Goal: Task Accomplishment & Management: Use online tool/utility

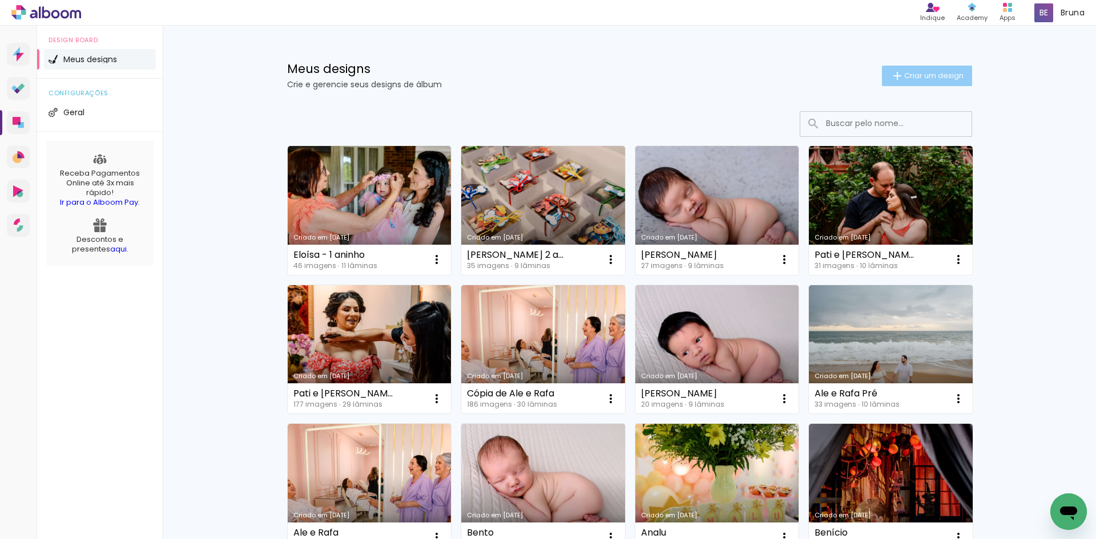
click at [953, 72] on span "Criar um design" at bounding box center [933, 75] width 59 height 7
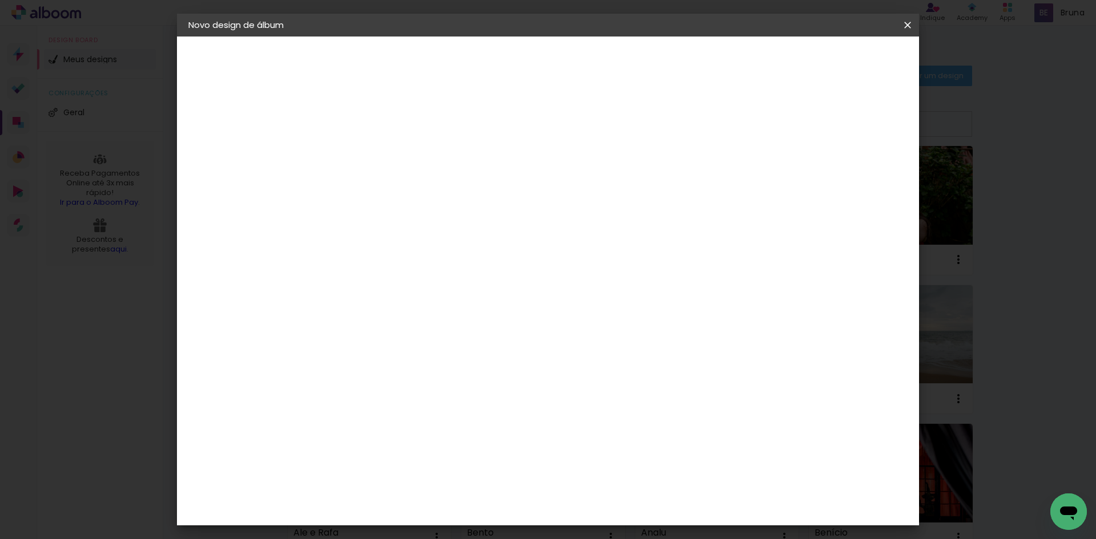
click at [375, 156] on input at bounding box center [375, 153] width 0 height 18
type input "[PERSON_NAME] | 6 anos"
type paper-input "[PERSON_NAME] | 6 anos"
click at [0, 0] on slot "Avançar" at bounding box center [0, 0] width 0 height 0
click at [428, 220] on input at bounding box center [404, 217] width 115 height 14
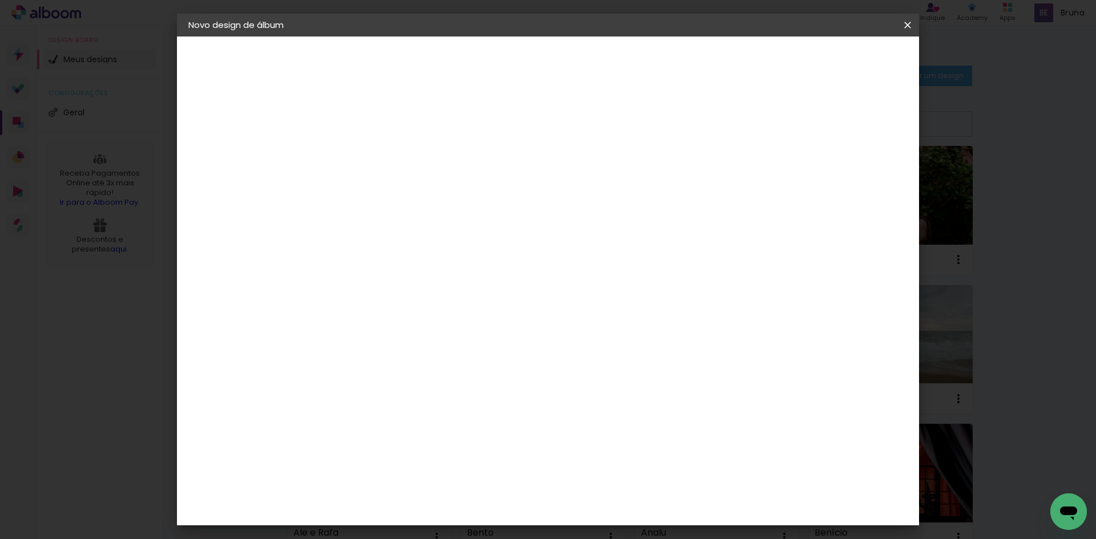
type input "sch"
type paper-input "sch"
click at [436, 267] on paper-item "Schlosser" at bounding box center [393, 257] width 100 height 25
click at [0, 0] on slot "Avançar" at bounding box center [0, 0] width 0 height 0
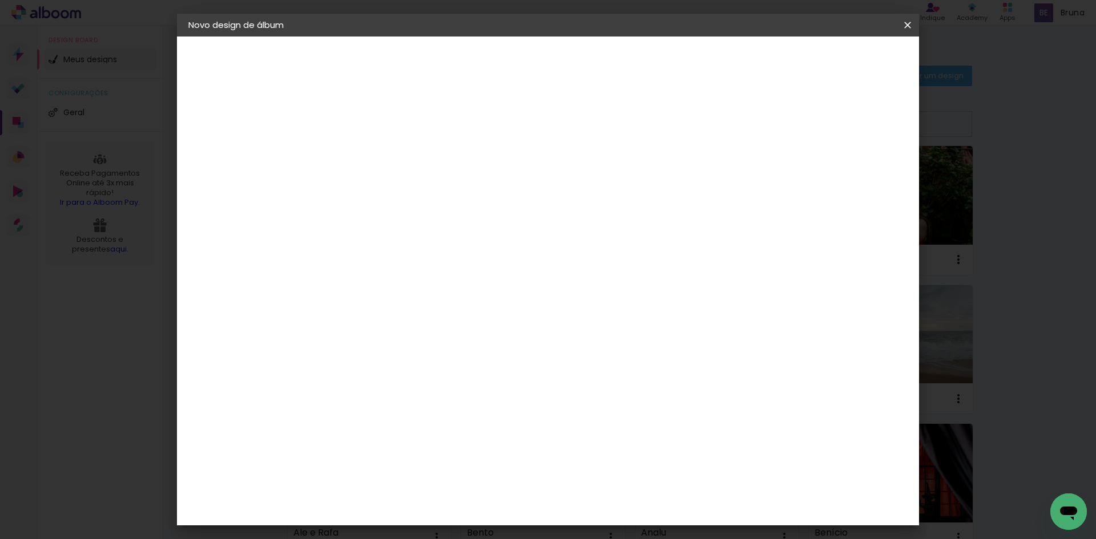
click at [452, 376] on span "25 × 25" at bounding box center [425, 391] width 53 height 30
click at [0, 0] on slot "Avançar" at bounding box center [0, 0] width 0 height 0
click at [836, 63] on span "Iniciar design" at bounding box center [810, 61] width 52 height 8
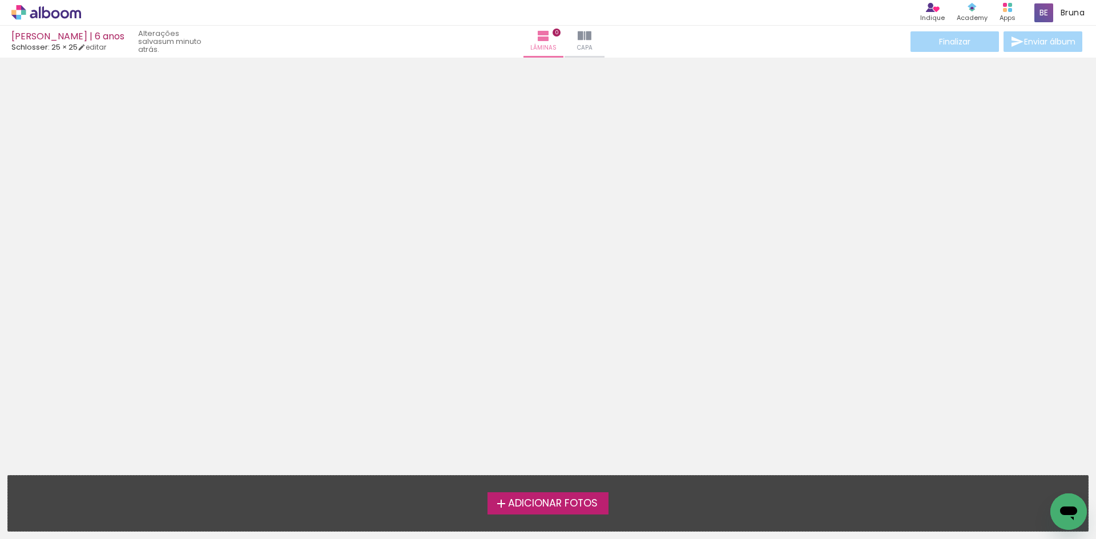
click at [556, 501] on span "Adicionar Fotos" at bounding box center [553, 504] width 90 height 10
click at [0, 0] on input "file" at bounding box center [0, 0] width 0 height 0
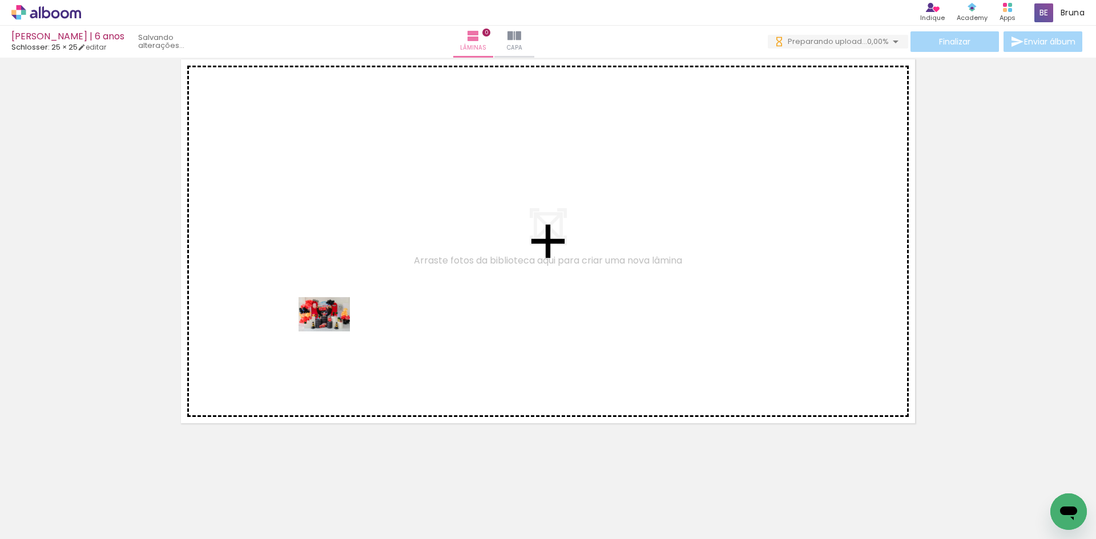
drag, startPoint x: 134, startPoint y: 512, endPoint x: 357, endPoint y: 309, distance: 301.5
click at [354, 309] on quentale-workspace at bounding box center [548, 269] width 1096 height 539
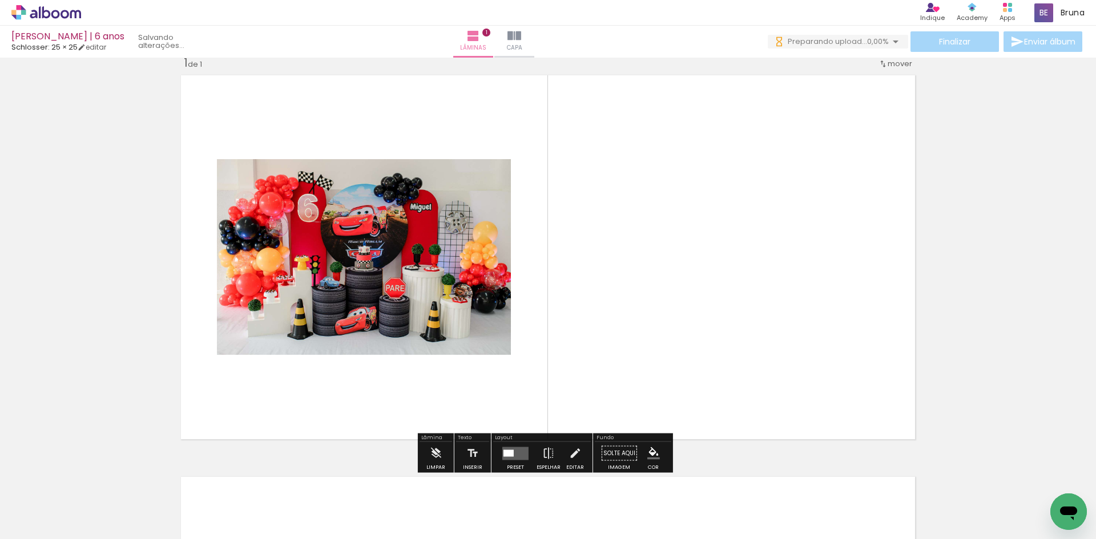
scroll to position [15, 0]
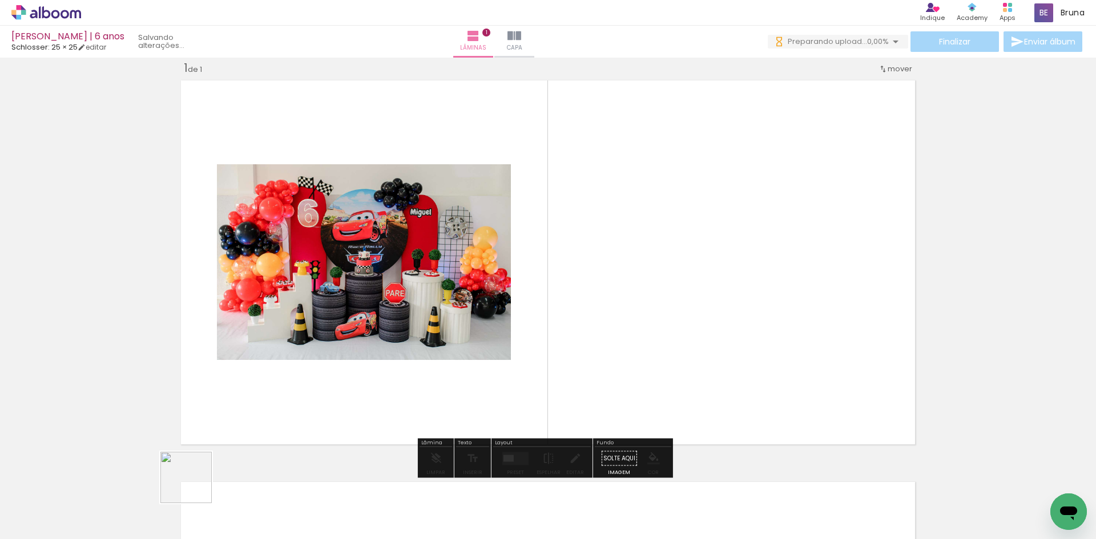
drag, startPoint x: 170, startPoint y: 500, endPoint x: 331, endPoint y: 368, distance: 207.7
click at [335, 352] on quentale-workspace at bounding box center [548, 269] width 1096 height 539
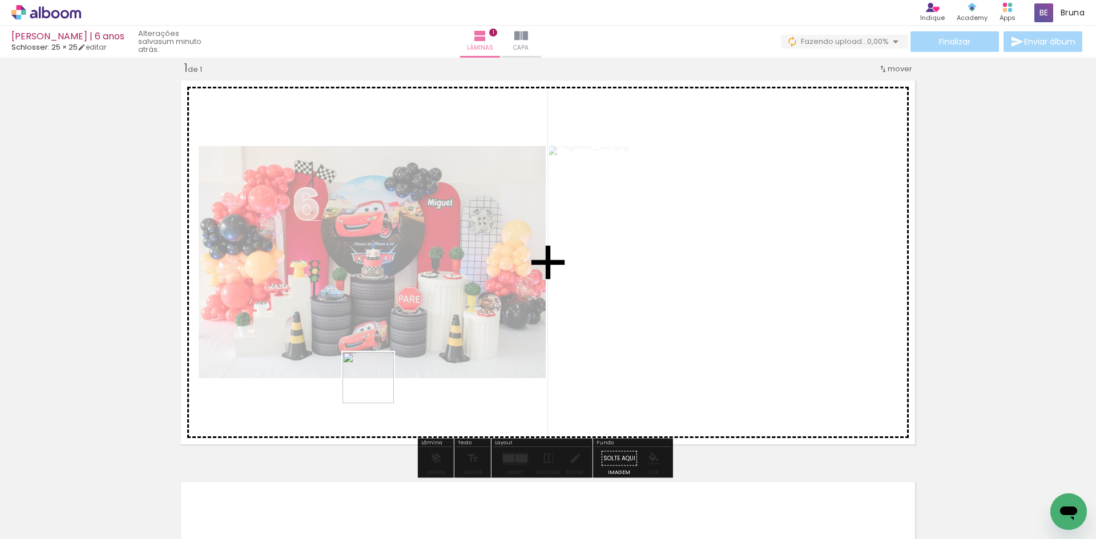
drag, startPoint x: 250, startPoint y: 492, endPoint x: 428, endPoint y: 343, distance: 231.8
click at [426, 343] on quentale-workspace at bounding box center [548, 269] width 1096 height 539
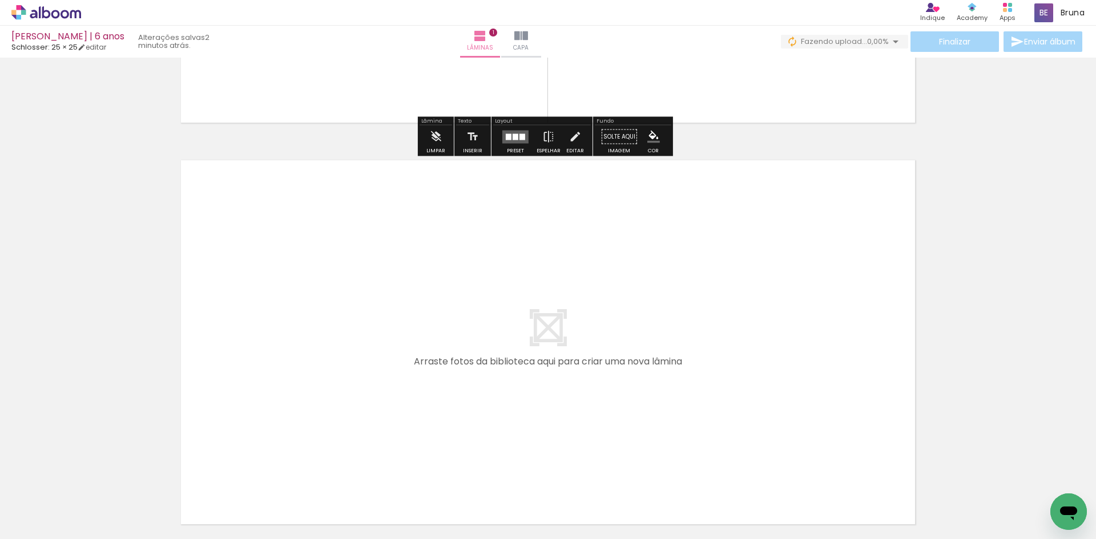
scroll to position [357, 0]
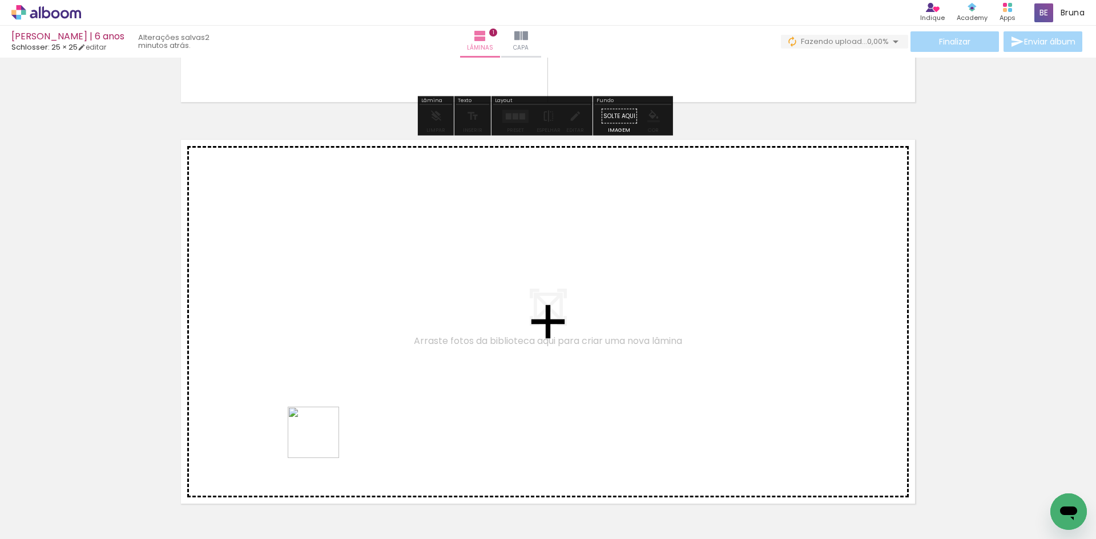
drag, startPoint x: 300, startPoint y: 501, endPoint x: 366, endPoint y: 340, distance: 173.3
click at [366, 340] on quentale-workspace at bounding box center [548, 269] width 1096 height 539
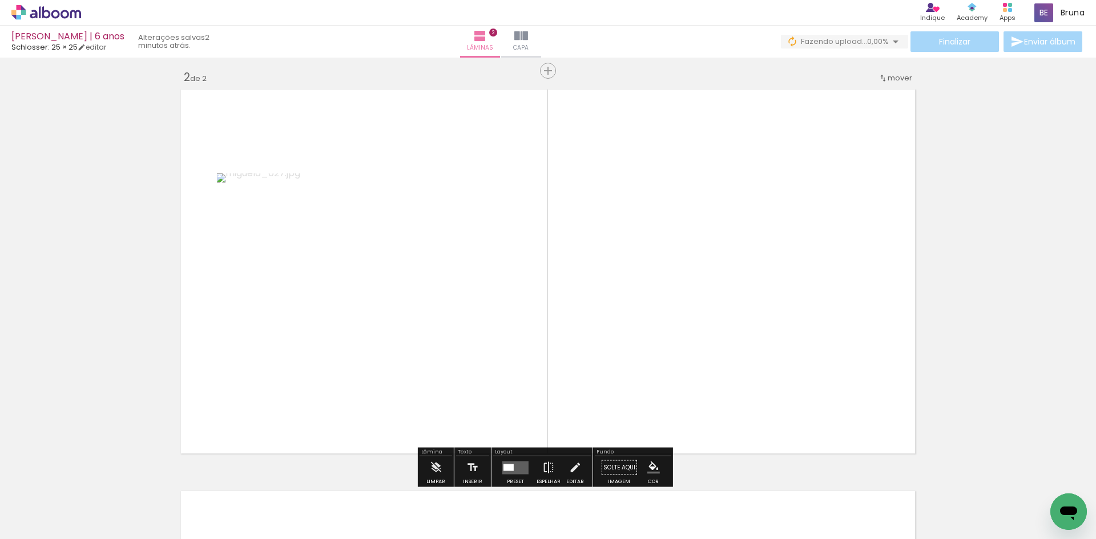
scroll to position [417, 0]
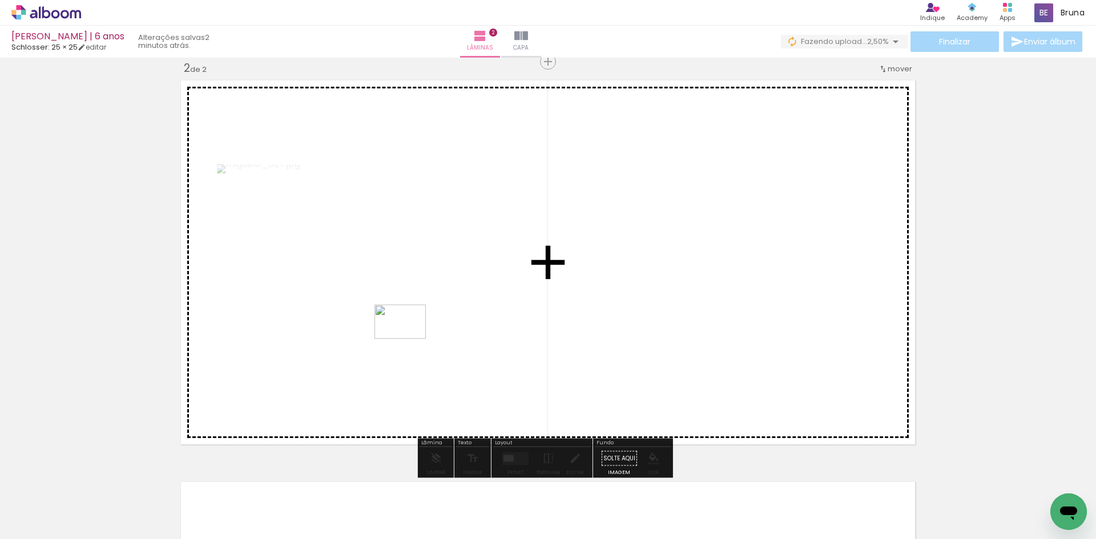
drag, startPoint x: 377, startPoint y: 502, endPoint x: 413, endPoint y: 327, distance: 178.8
click at [410, 328] on quentale-workspace at bounding box center [548, 269] width 1096 height 539
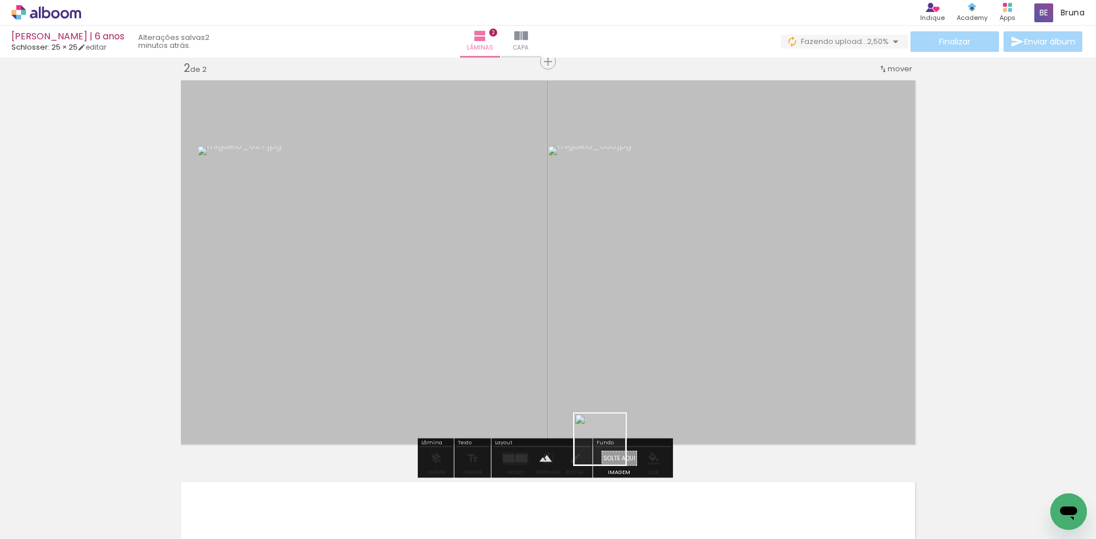
drag, startPoint x: 634, startPoint y: 512, endPoint x: 580, endPoint y: 357, distance: 163.9
click at [582, 369] on quentale-workspace at bounding box center [548, 269] width 1096 height 539
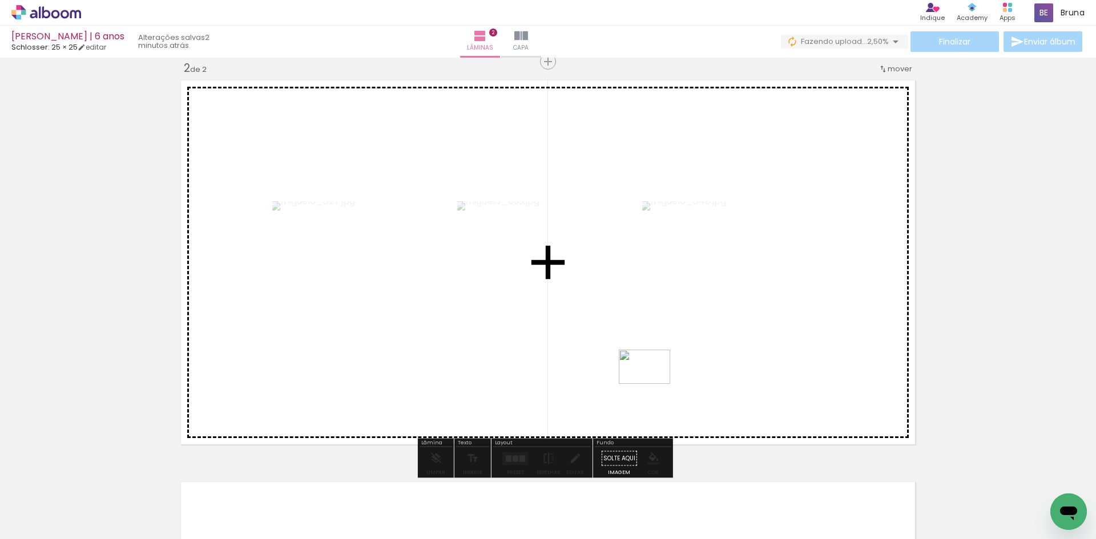
drag, startPoint x: 694, startPoint y: 514, endPoint x: 653, endPoint y: 378, distance: 142.1
click at [653, 382] on quentale-workspace at bounding box center [548, 269] width 1096 height 539
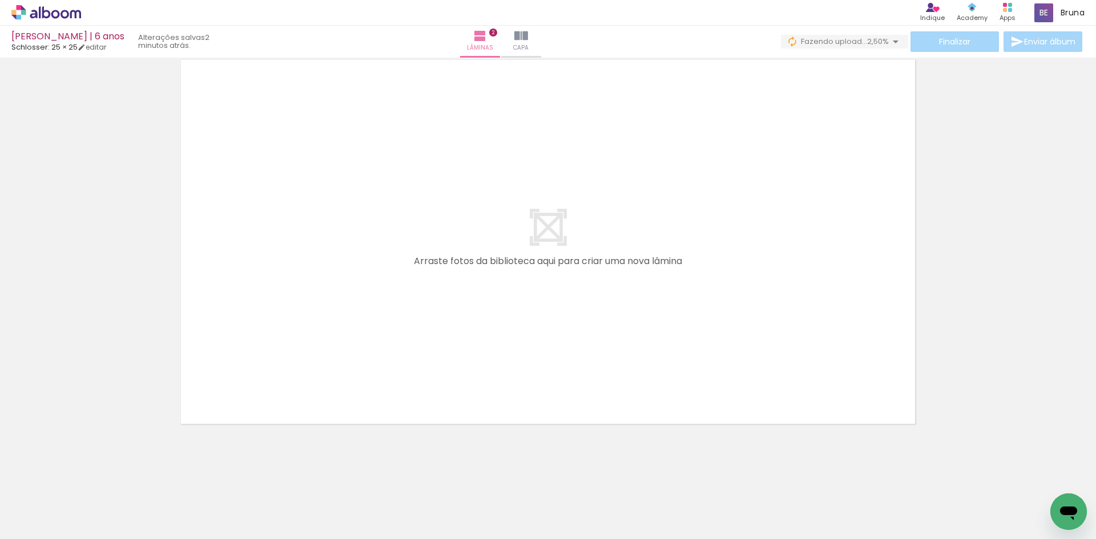
scroll to position [840, 0]
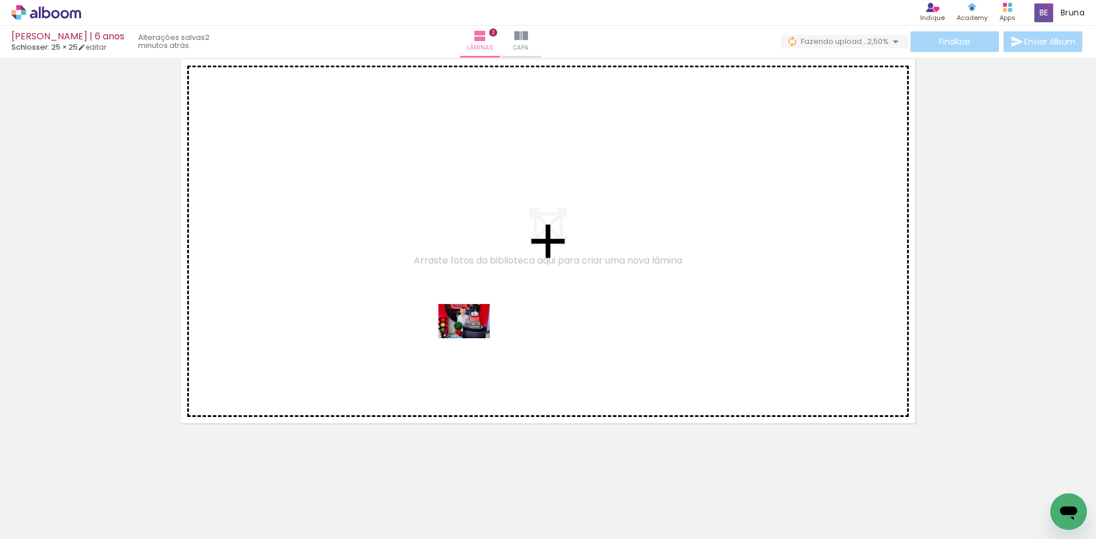
drag, startPoint x: 450, startPoint y: 510, endPoint x: 547, endPoint y: 477, distance: 102.5
click at [474, 337] on quentale-workspace at bounding box center [548, 269] width 1096 height 539
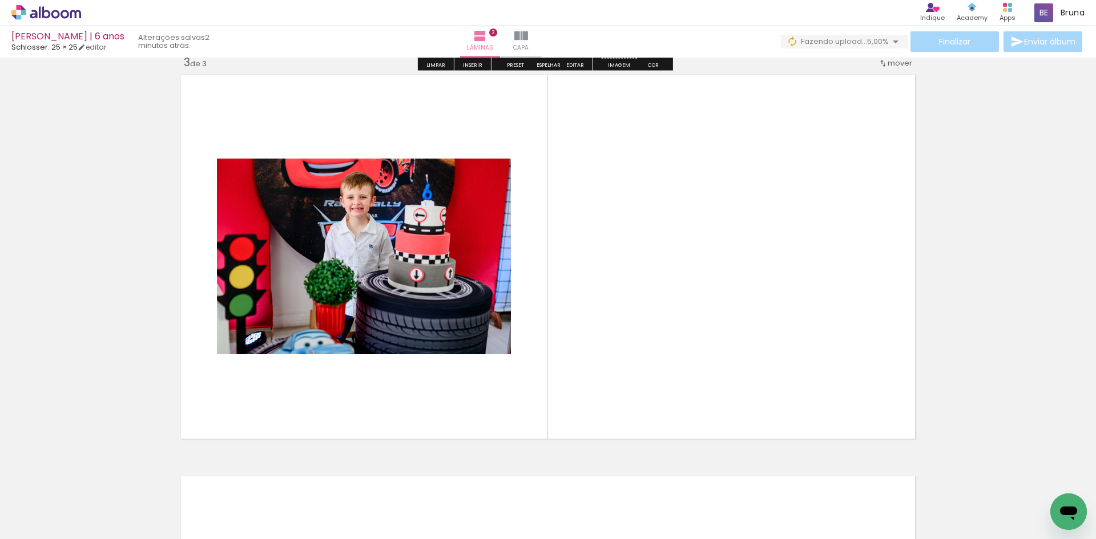
scroll to position [819, 0]
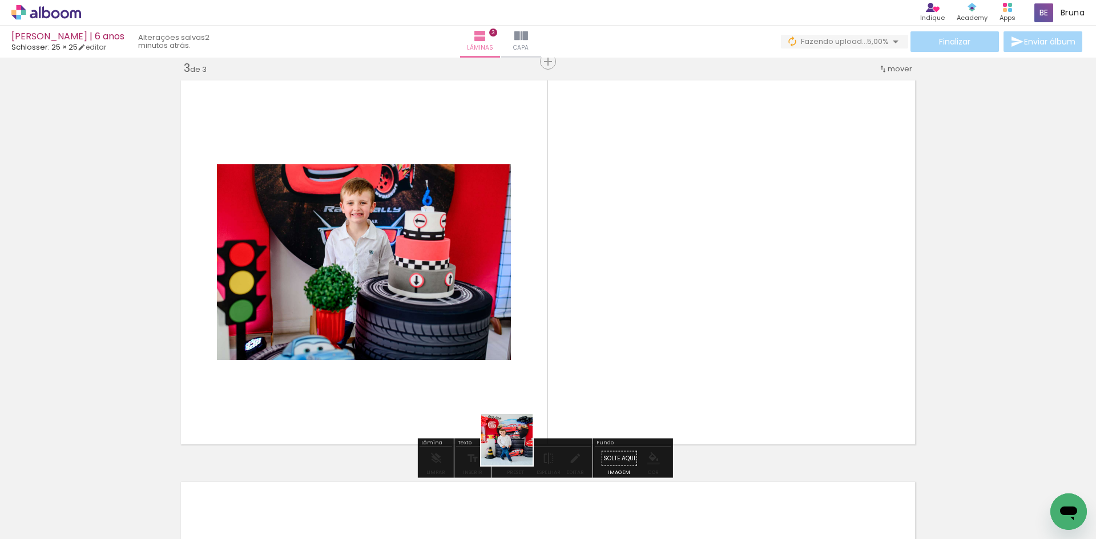
drag, startPoint x: 511, startPoint y: 501, endPoint x: 540, endPoint y: 357, distance: 146.2
click at [531, 343] on quentale-workspace at bounding box center [548, 269] width 1096 height 539
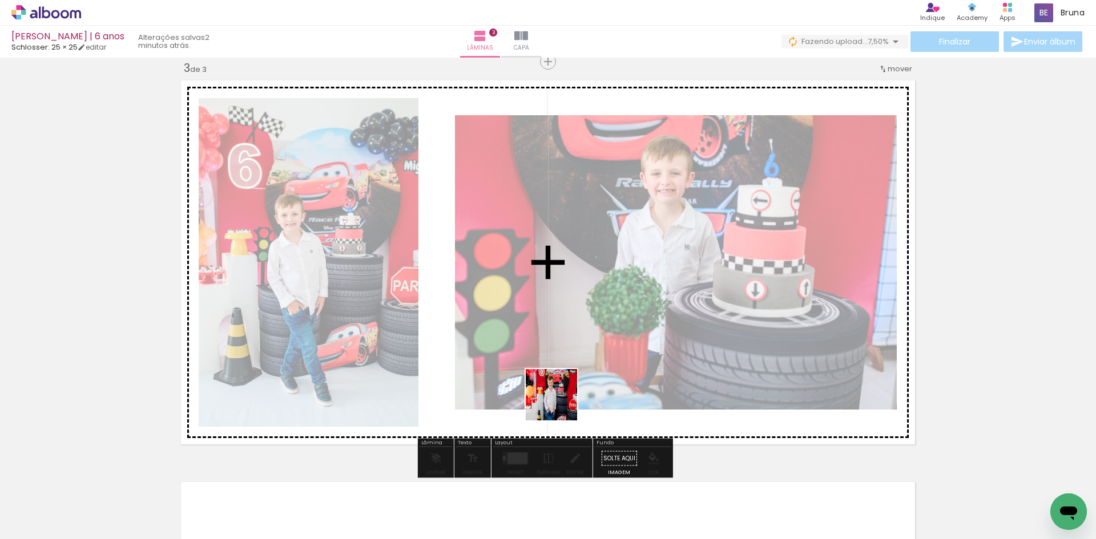
drag, startPoint x: 563, startPoint y: 506, endPoint x: 556, endPoint y: 324, distance: 182.3
click at [557, 329] on quentale-workspace at bounding box center [548, 269] width 1096 height 539
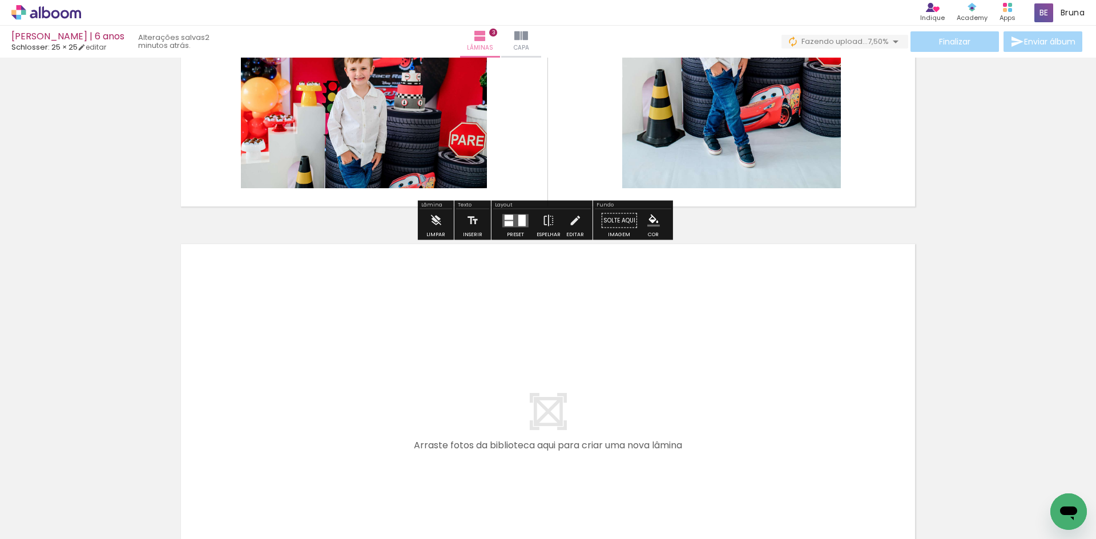
scroll to position [1104, 0]
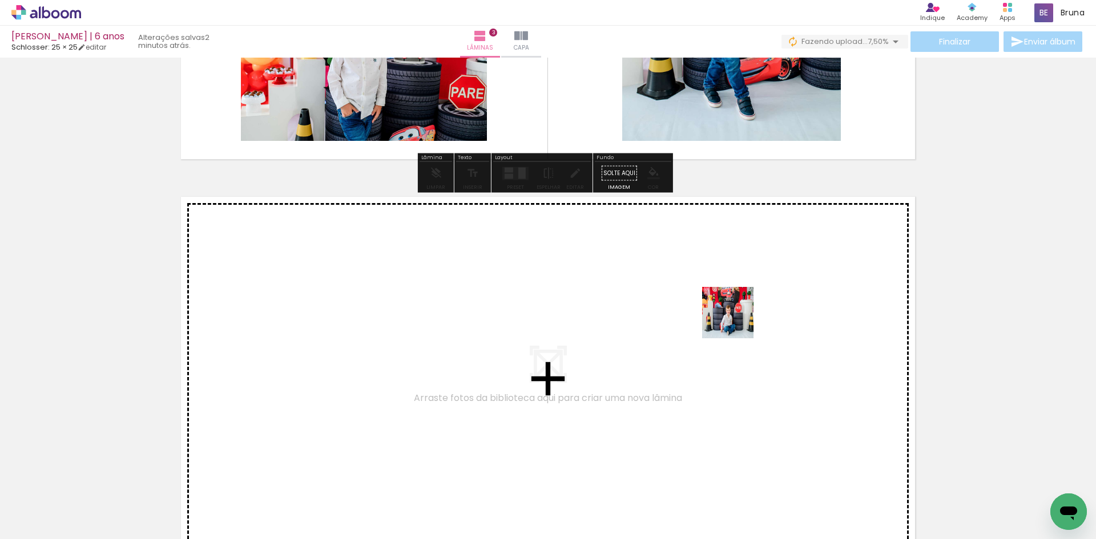
drag, startPoint x: 758, startPoint y: 497, endPoint x: 727, endPoint y: 160, distance: 338.8
click at [727, 161] on quentale-workspace at bounding box center [548, 269] width 1096 height 539
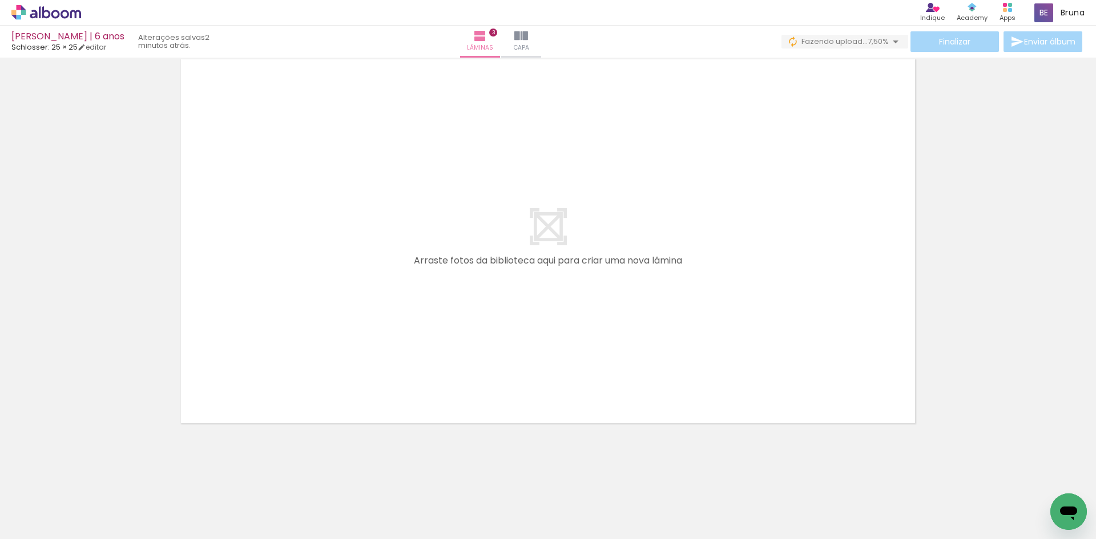
scroll to position [0, 671]
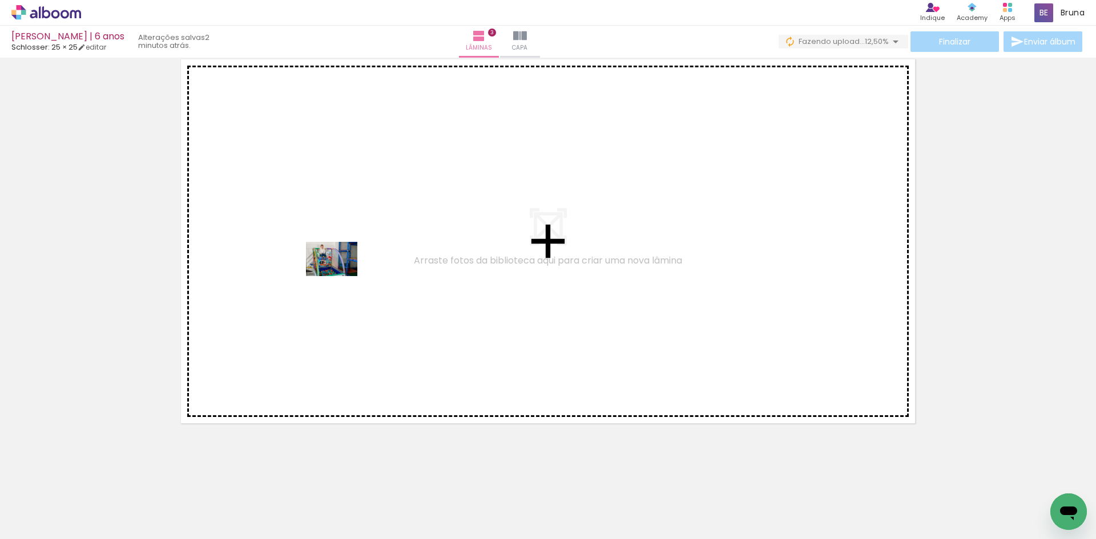
drag, startPoint x: 289, startPoint y: 516, endPoint x: 353, endPoint y: 308, distance: 217.3
click at [341, 275] on quentale-workspace at bounding box center [548, 269] width 1096 height 539
